Goal: Transaction & Acquisition: Book appointment/travel/reservation

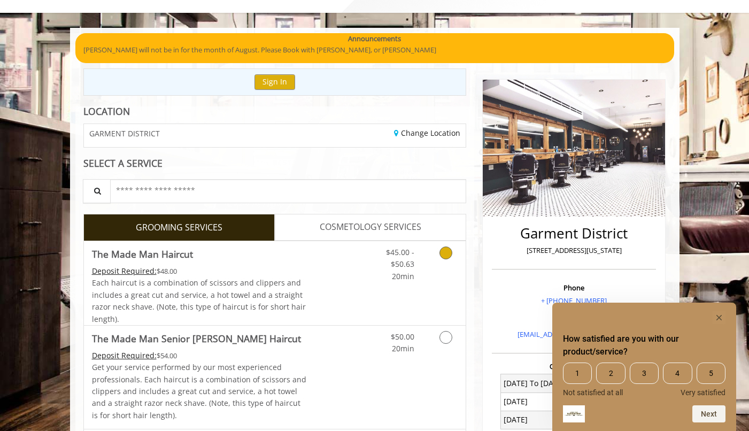
click at [444, 244] on link "Grooming services" at bounding box center [444, 261] width 27 height 41
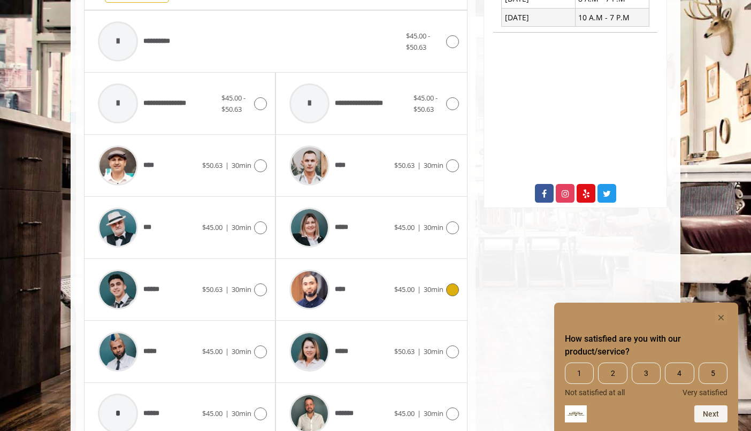
scroll to position [478, 0]
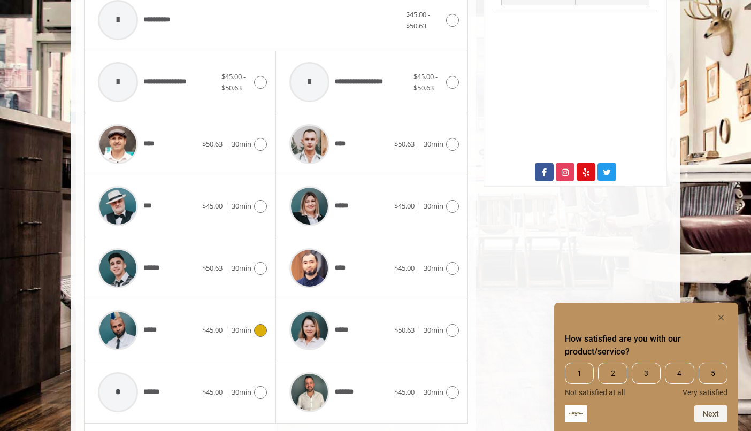
click at [256, 321] on div "***** $45.00 | 30min" at bounding box center [180, 330] width 174 height 51
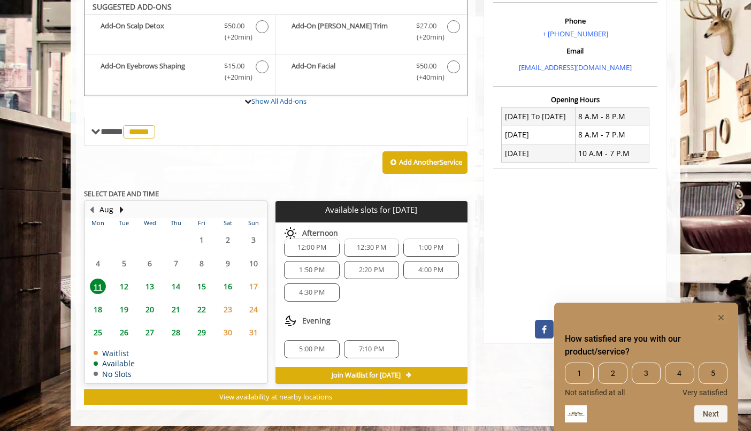
scroll to position [318, 0]
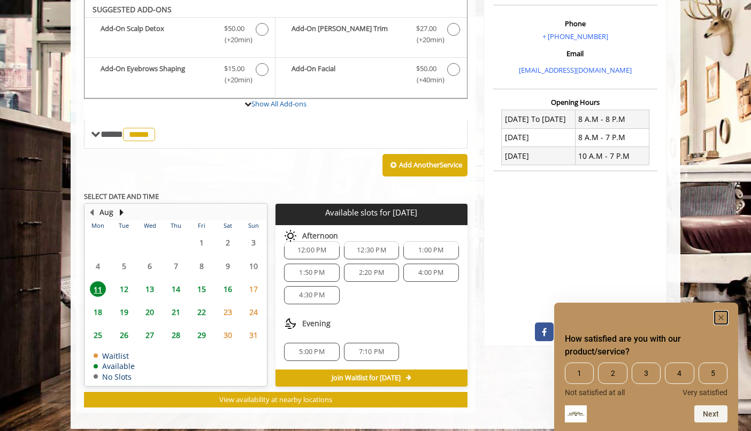
click at [716, 316] on rect "Hide survey" at bounding box center [721, 317] width 13 height 13
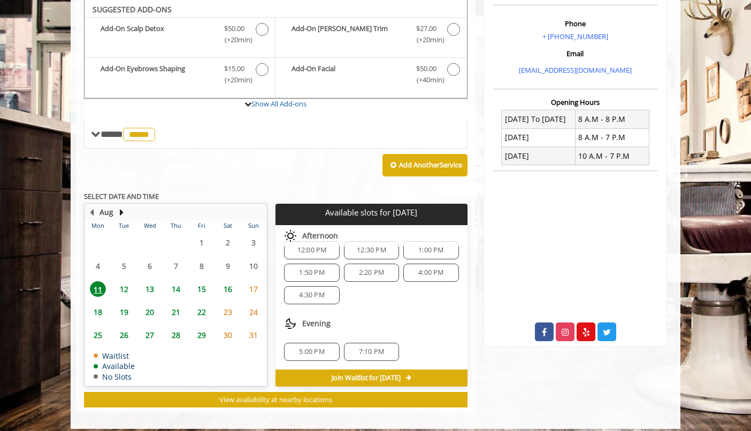
click at [314, 351] on span "5:00 PM" at bounding box center [311, 352] width 25 height 9
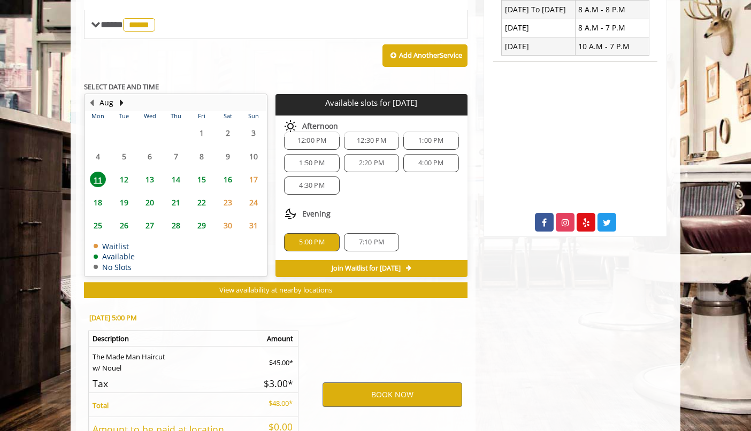
scroll to position [519, 0]
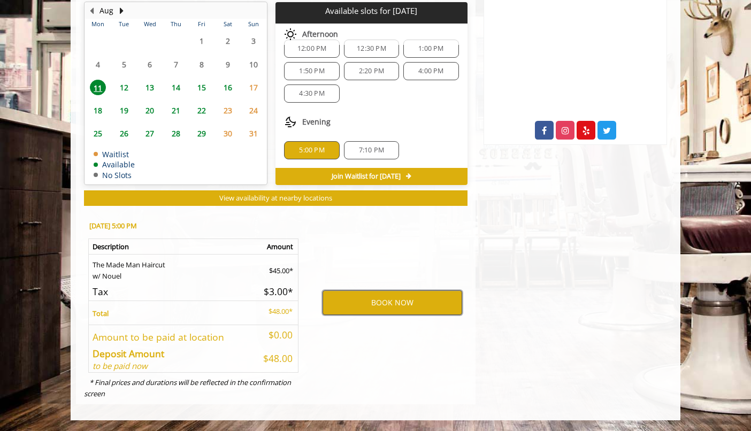
click at [396, 300] on button "BOOK NOW" at bounding box center [393, 302] width 140 height 25
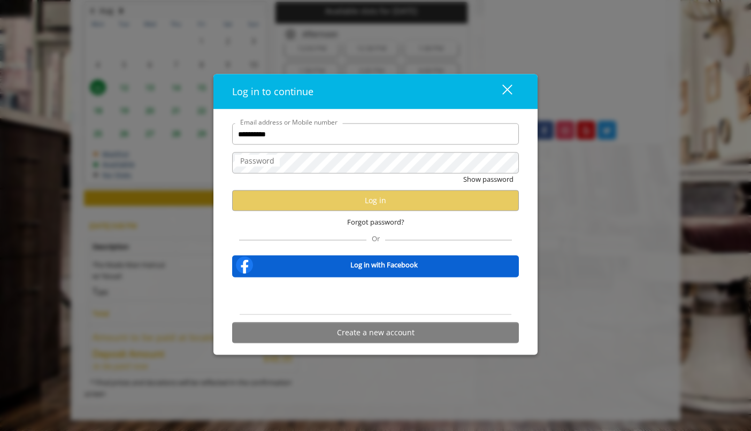
type input "**********"
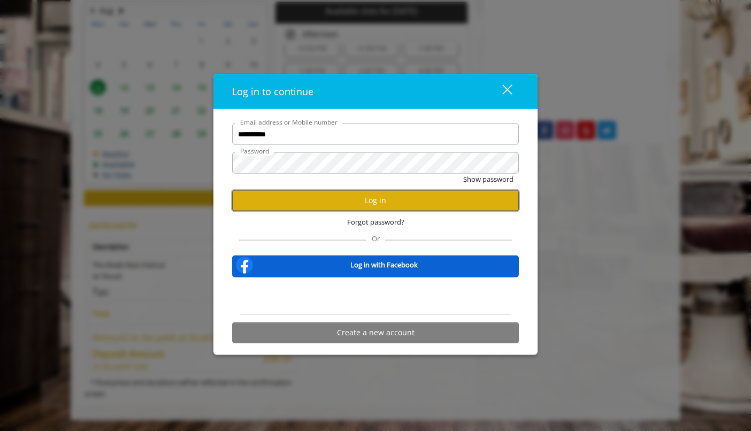
click at [405, 190] on button "Log in" at bounding box center [375, 200] width 287 height 21
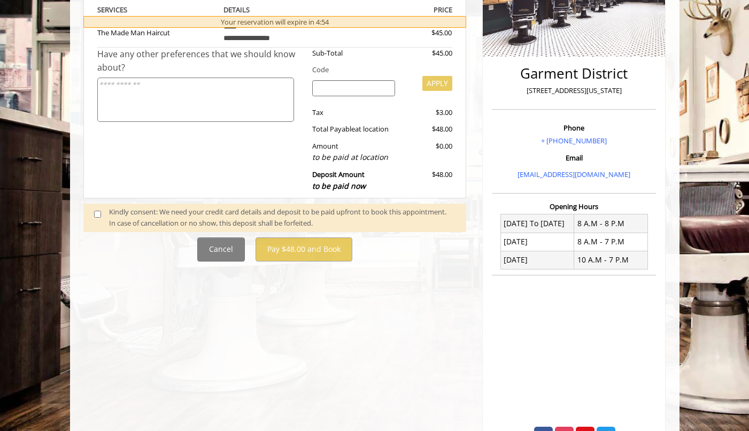
scroll to position [214, 0]
click at [91, 211] on span at bounding box center [102, 217] width 32 height 22
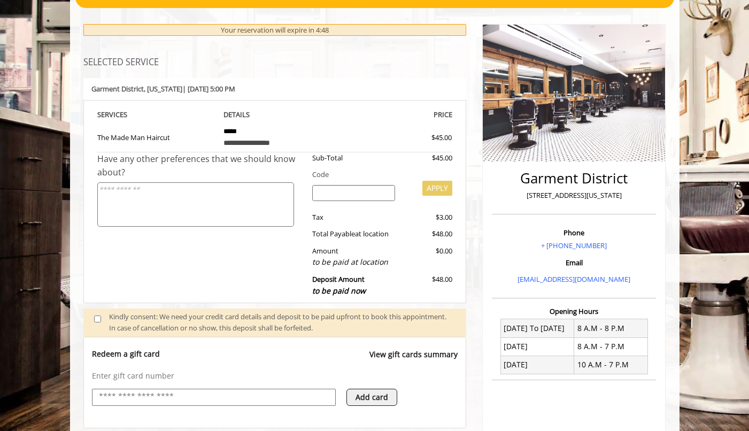
scroll to position [104, 0]
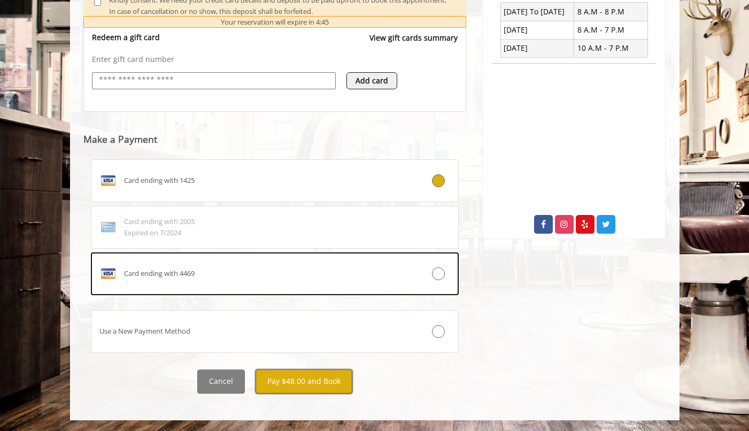
click at [342, 372] on button "Pay $48.00 and Book" at bounding box center [304, 382] width 97 height 24
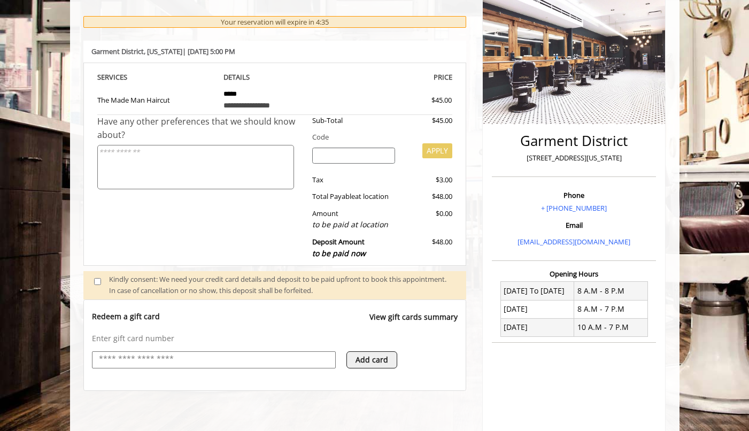
scroll to position [0, 0]
